Goal: Find specific page/section: Find specific page/section

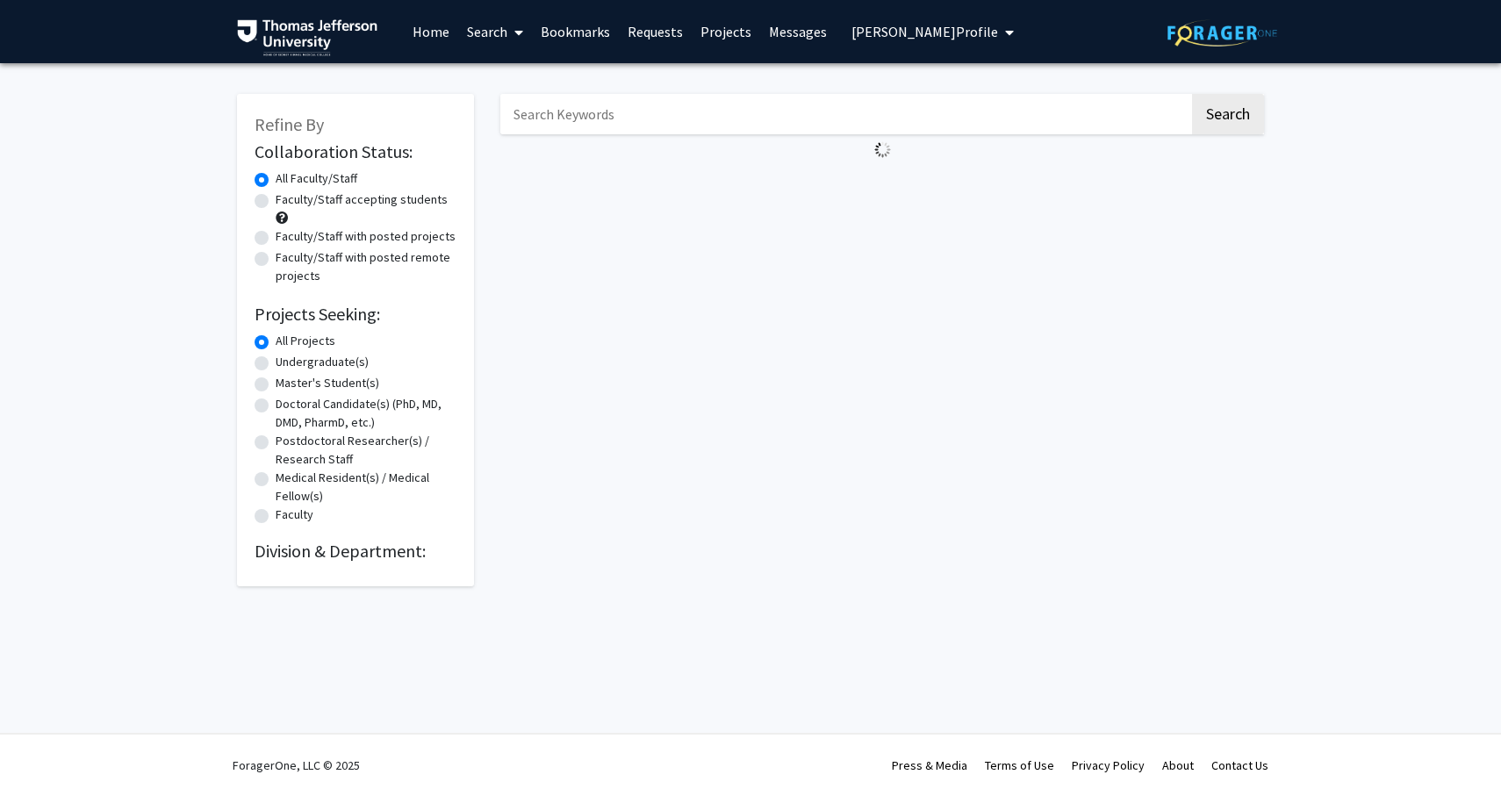
click at [1186, 34] on img at bounding box center [1223, 32] width 110 height 27
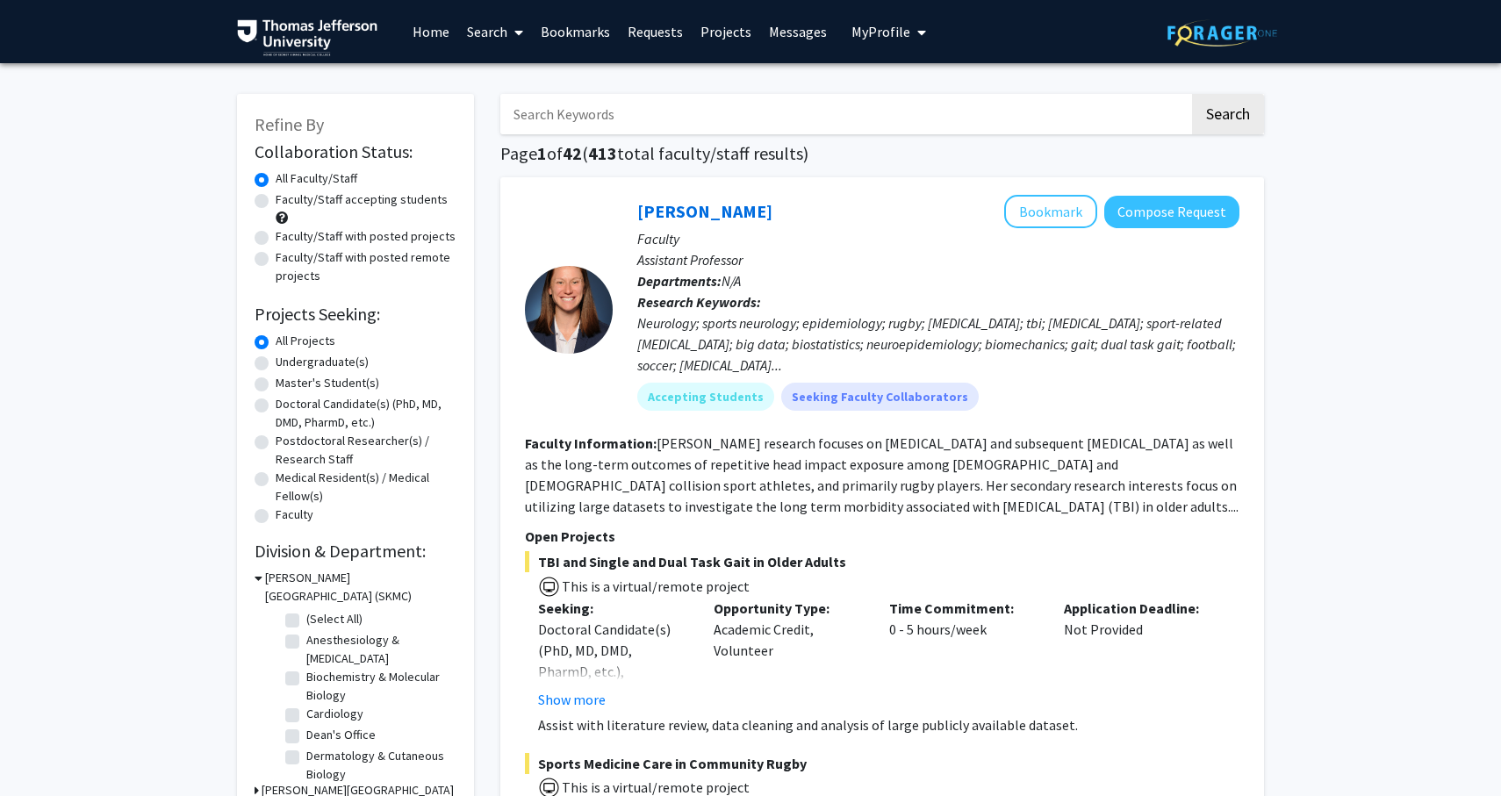
click at [563, 123] on input "Search Keywords" at bounding box center [844, 114] width 689 height 40
click at [314, 686] on label "Pediatrics" at bounding box center [333, 687] width 54 height 18
click at [314, 686] on input "Pediatrics" at bounding box center [311, 683] width 11 height 11
checkbox input "true"
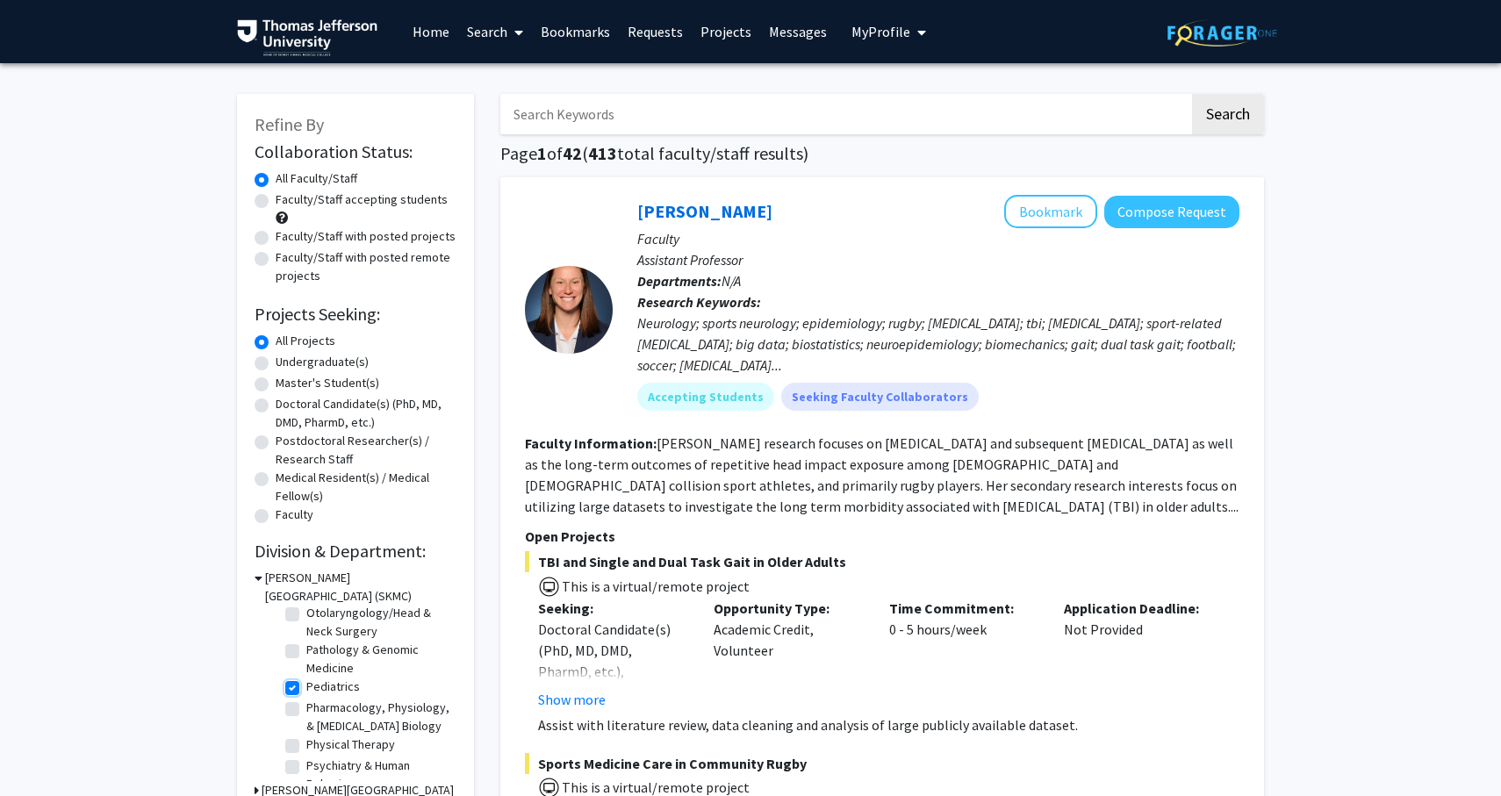
checkbox input "true"
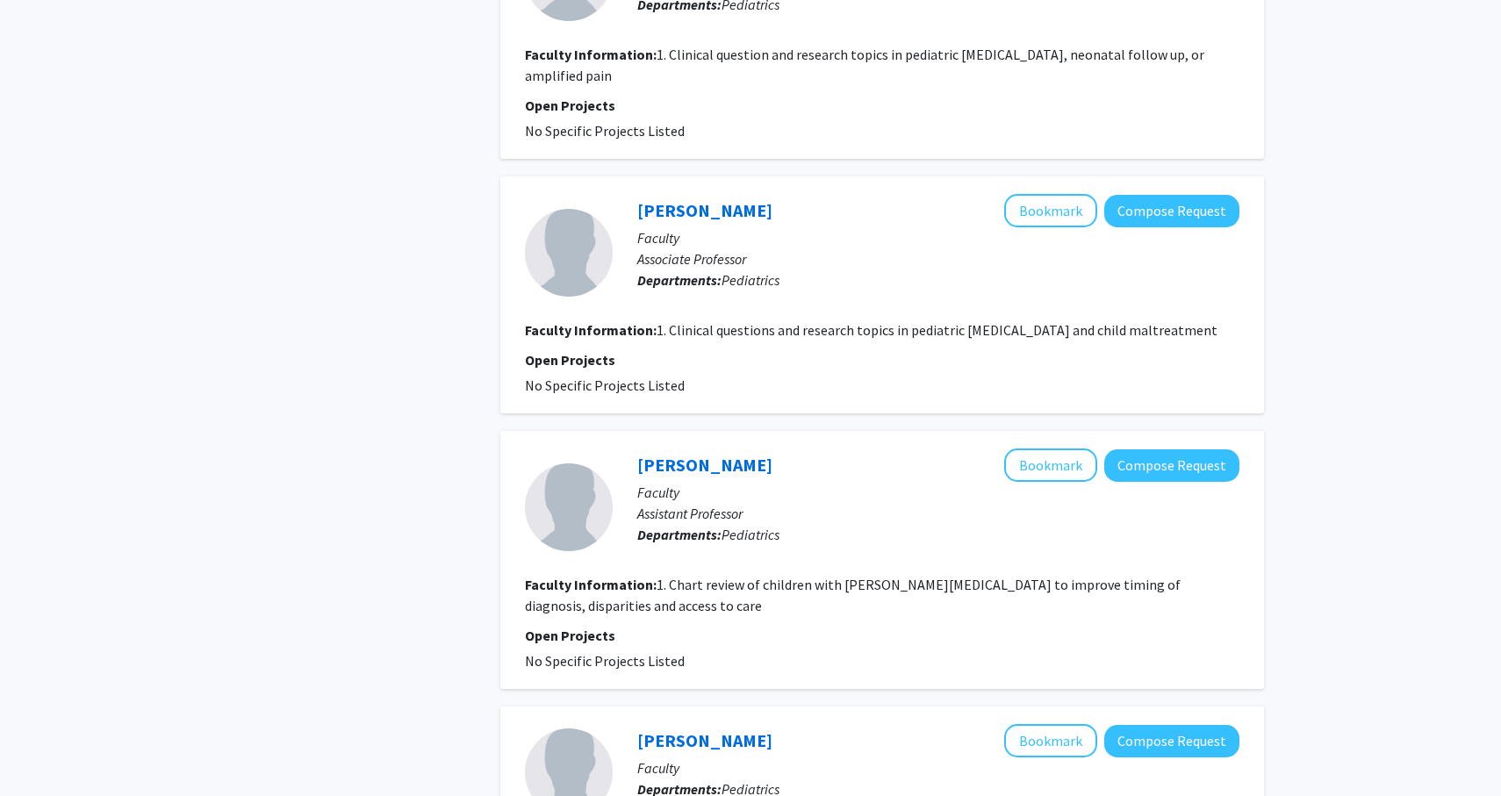
scroll to position [3617, 0]
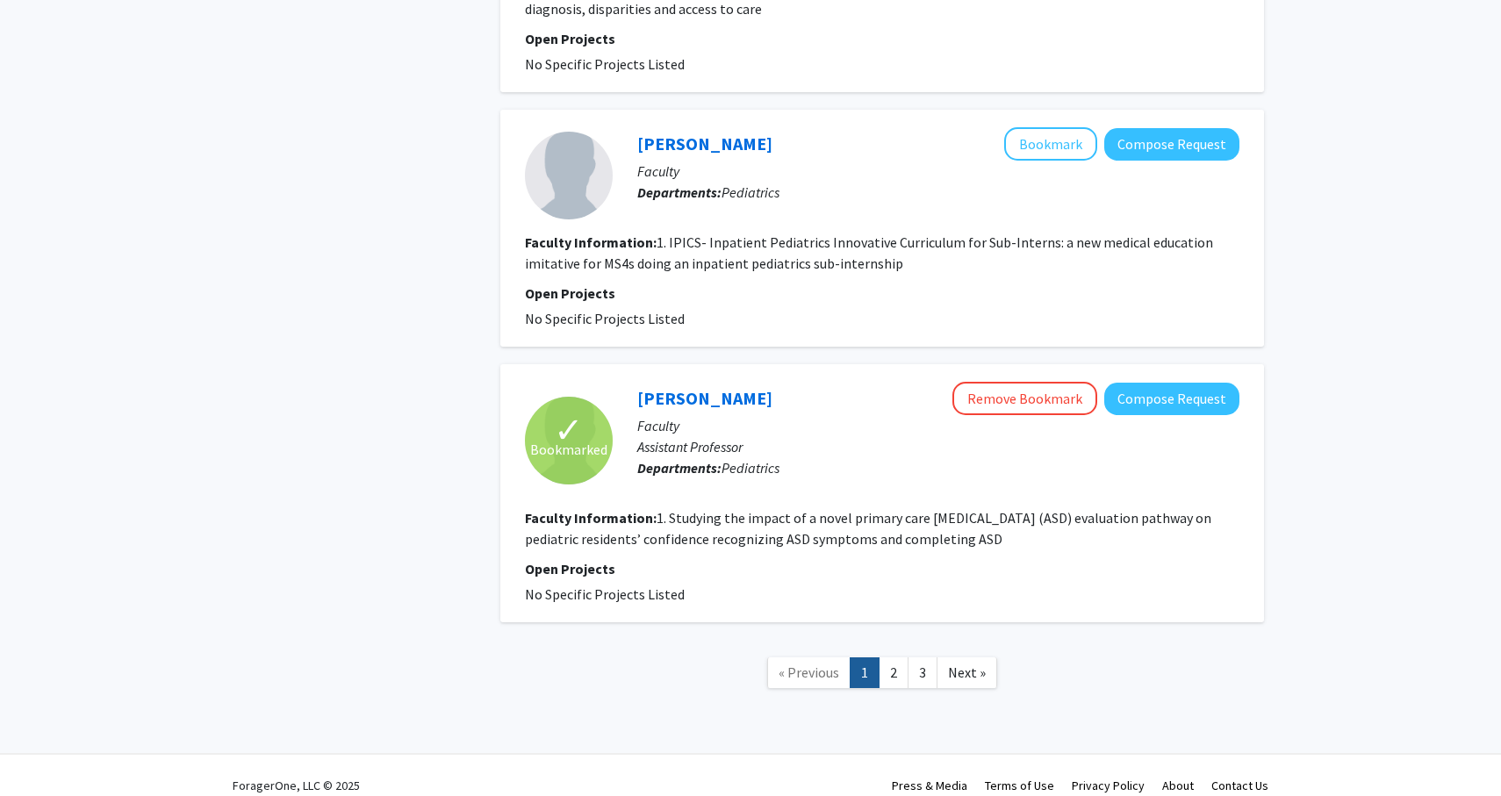
click at [737, 509] on fg-read-more "1. Studying the impact of a novel primary care [MEDICAL_DATA] (ASD) evaluation …" at bounding box center [868, 528] width 687 height 39
click at [1177, 386] on button "Compose Request" at bounding box center [1172, 399] width 135 height 32
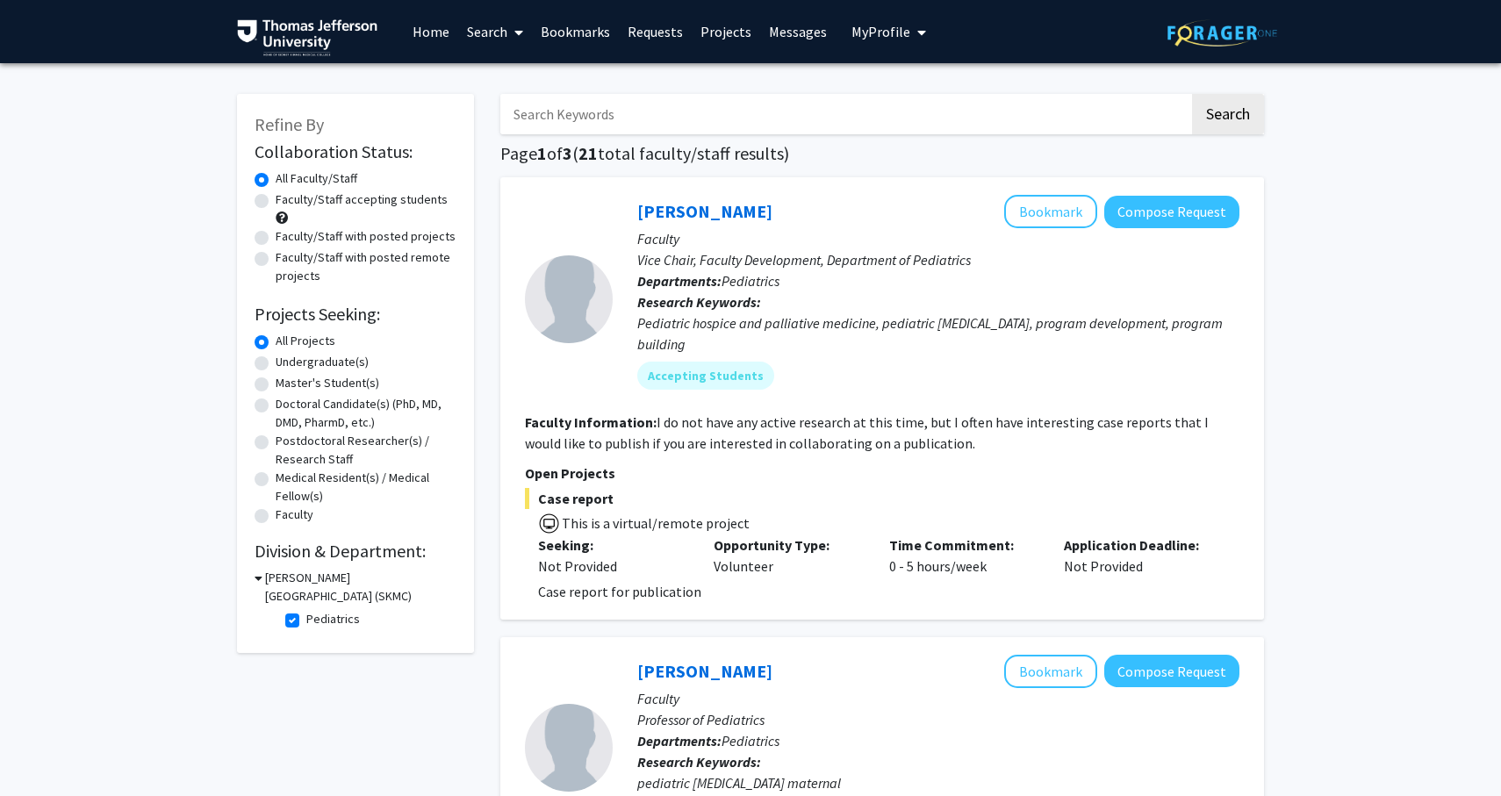
click at [306, 619] on label "Pediatrics" at bounding box center [333, 619] width 54 height 18
click at [306, 619] on input "Pediatrics" at bounding box center [311, 615] width 11 height 11
checkbox input "false"
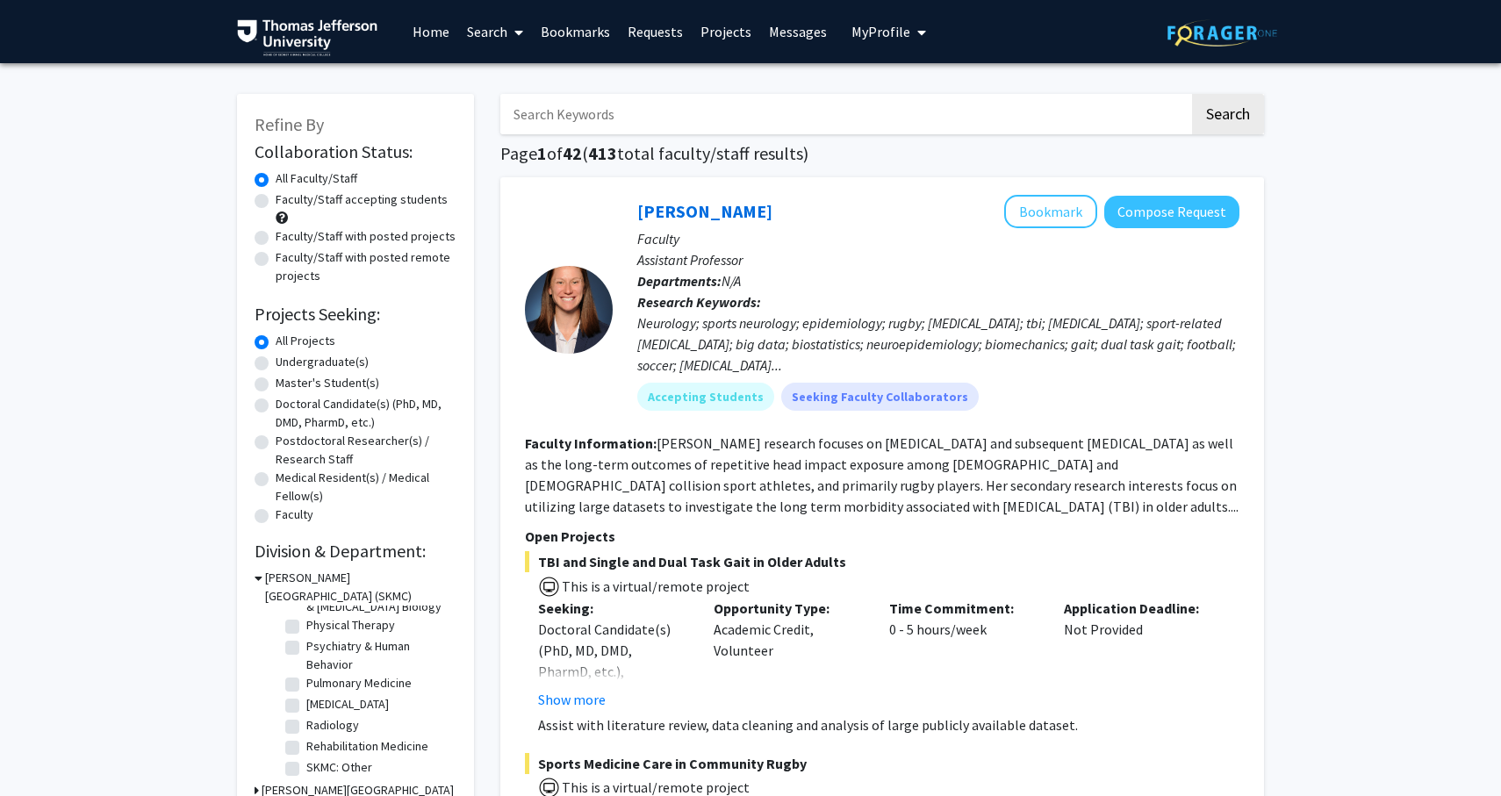
scroll to position [722, 0]
click at [306, 654] on label "Psychiatry & Human Behavior" at bounding box center [379, 657] width 146 height 37
click at [306, 651] on input "Psychiatry & Human Behavior" at bounding box center [311, 644] width 11 height 11
checkbox input "true"
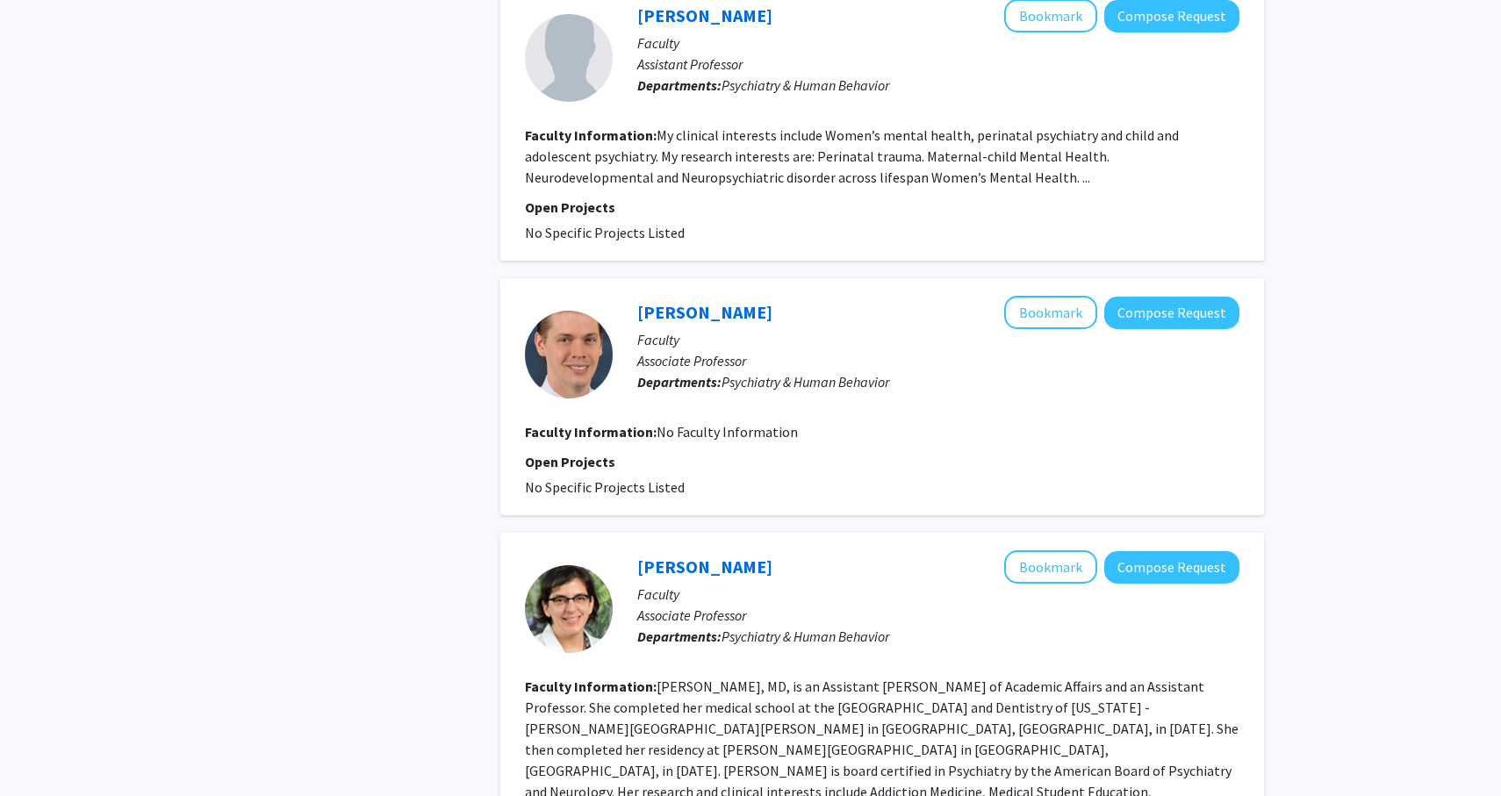
scroll to position [3178, 0]
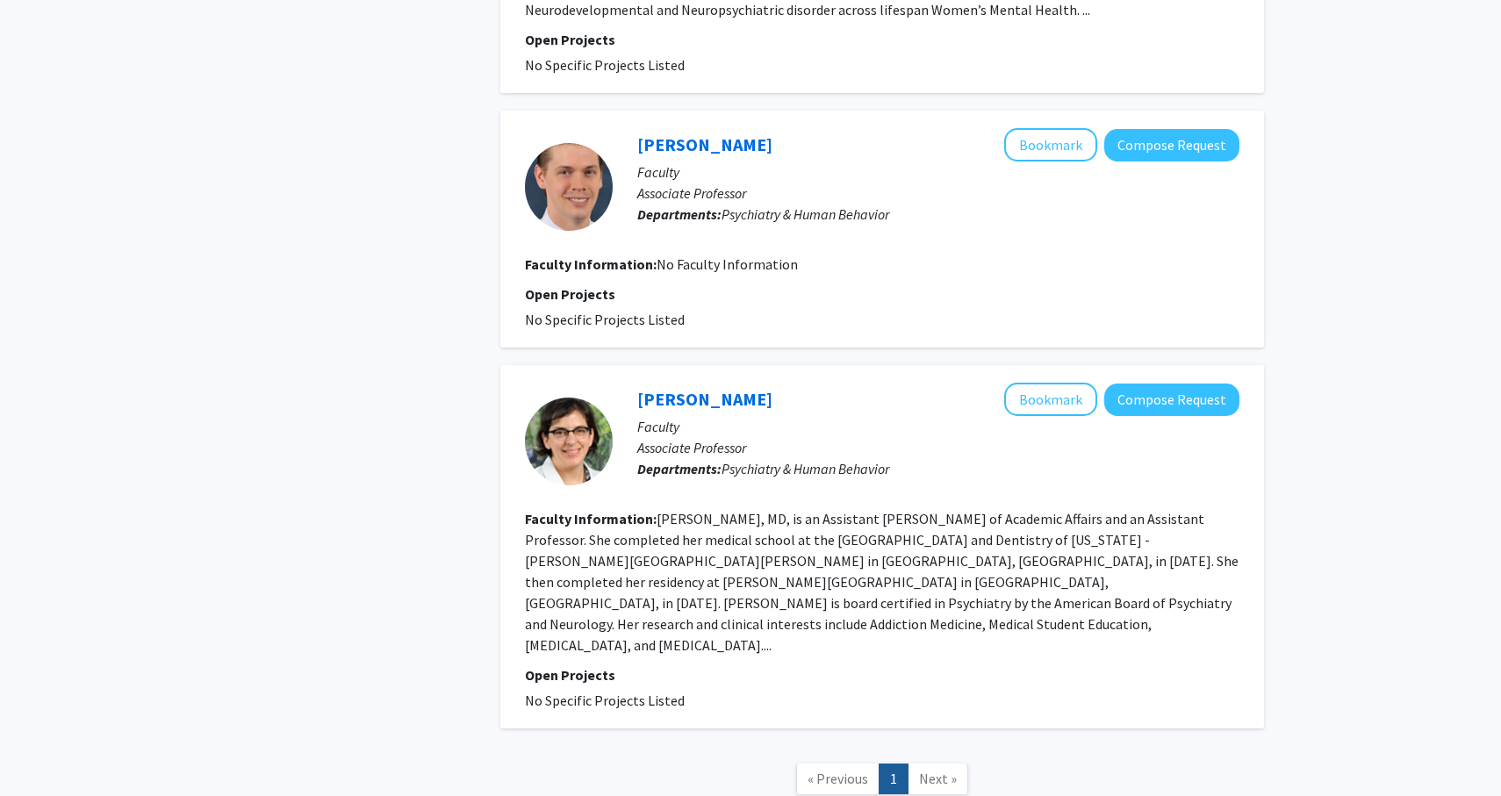
checkbox input "false"
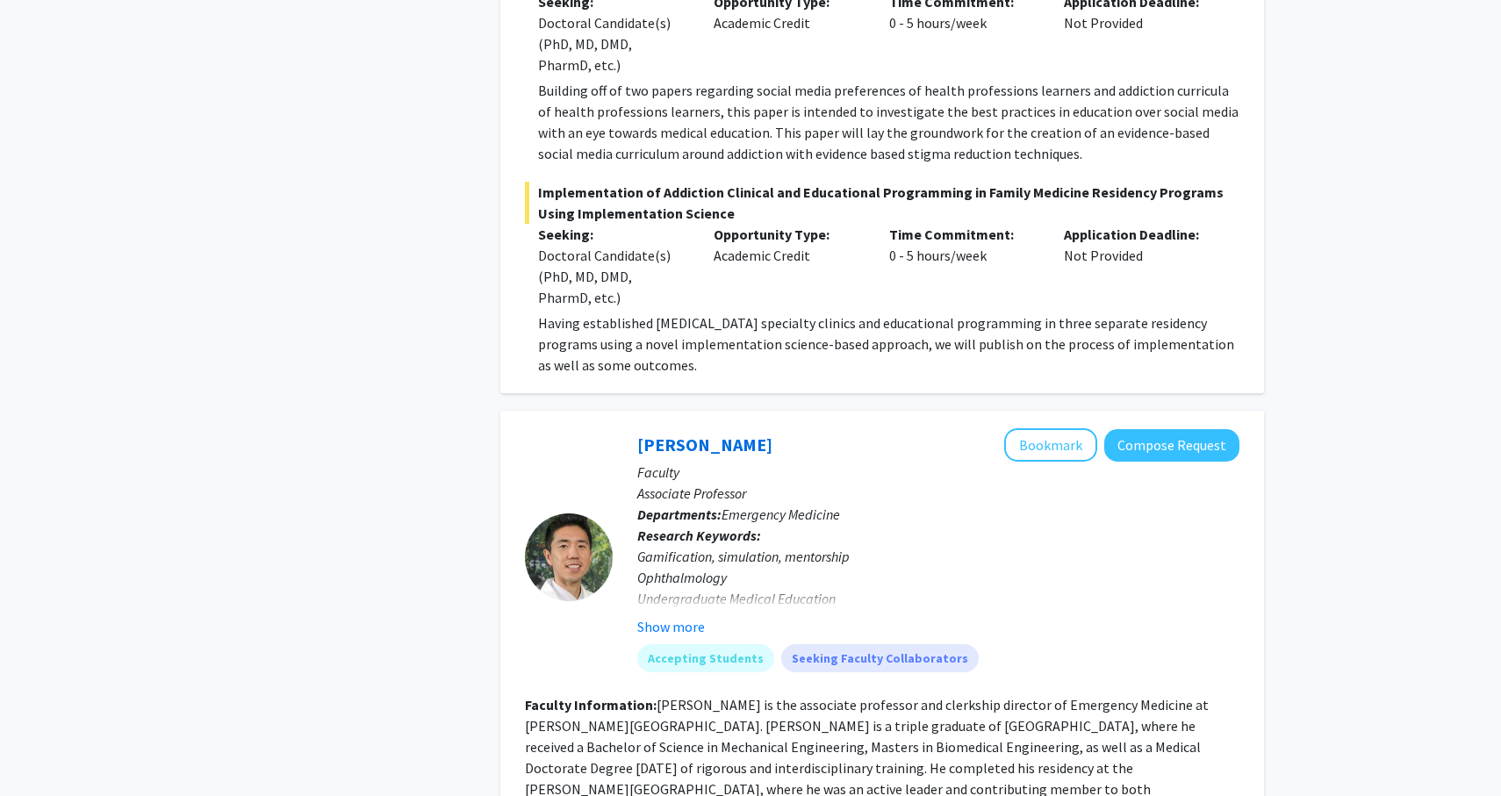
scroll to position [10878, 0]
